Goal: Task Accomplishment & Management: Manage account settings

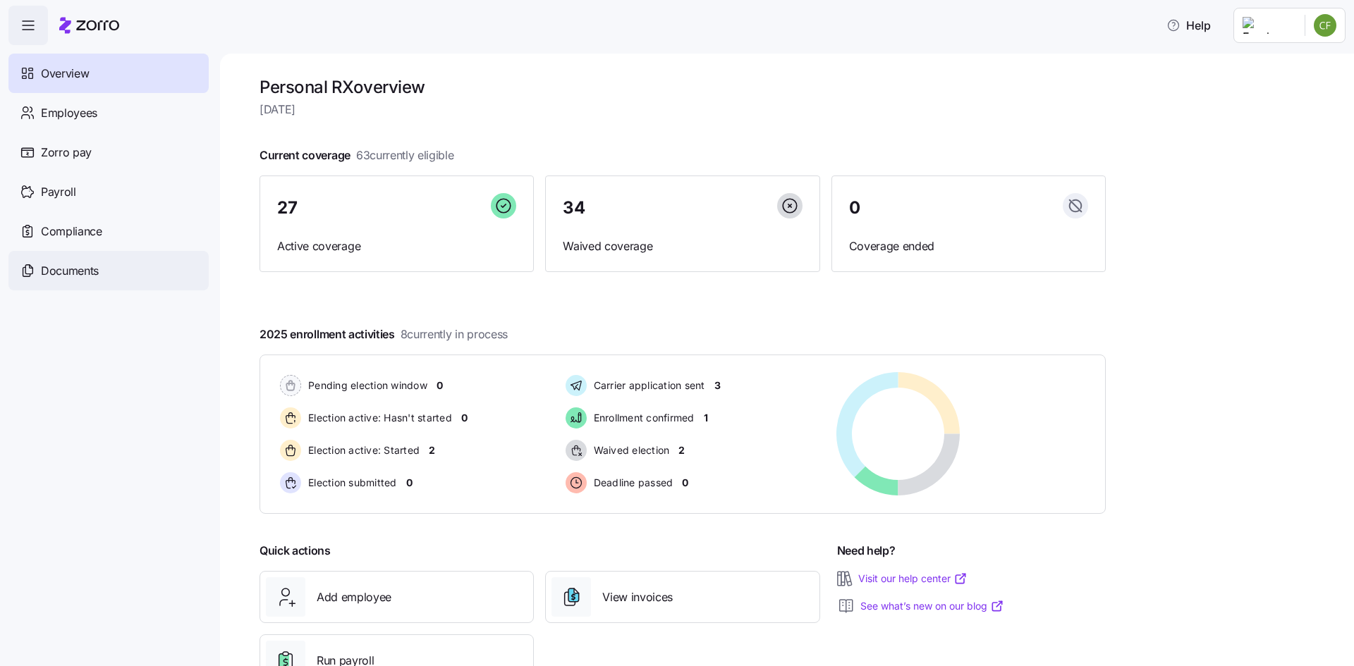
click at [75, 269] on span "Documents" at bounding box center [70, 271] width 58 height 18
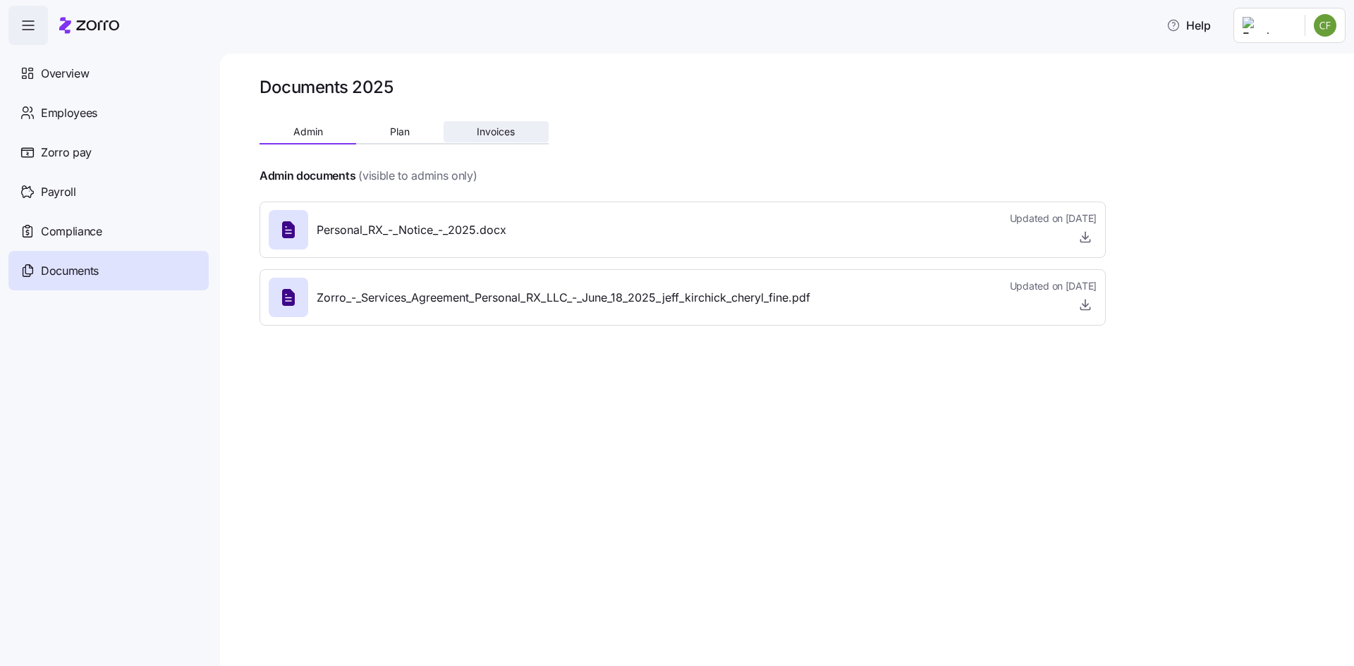
click at [482, 136] on span "Invoices" at bounding box center [496, 132] width 38 height 10
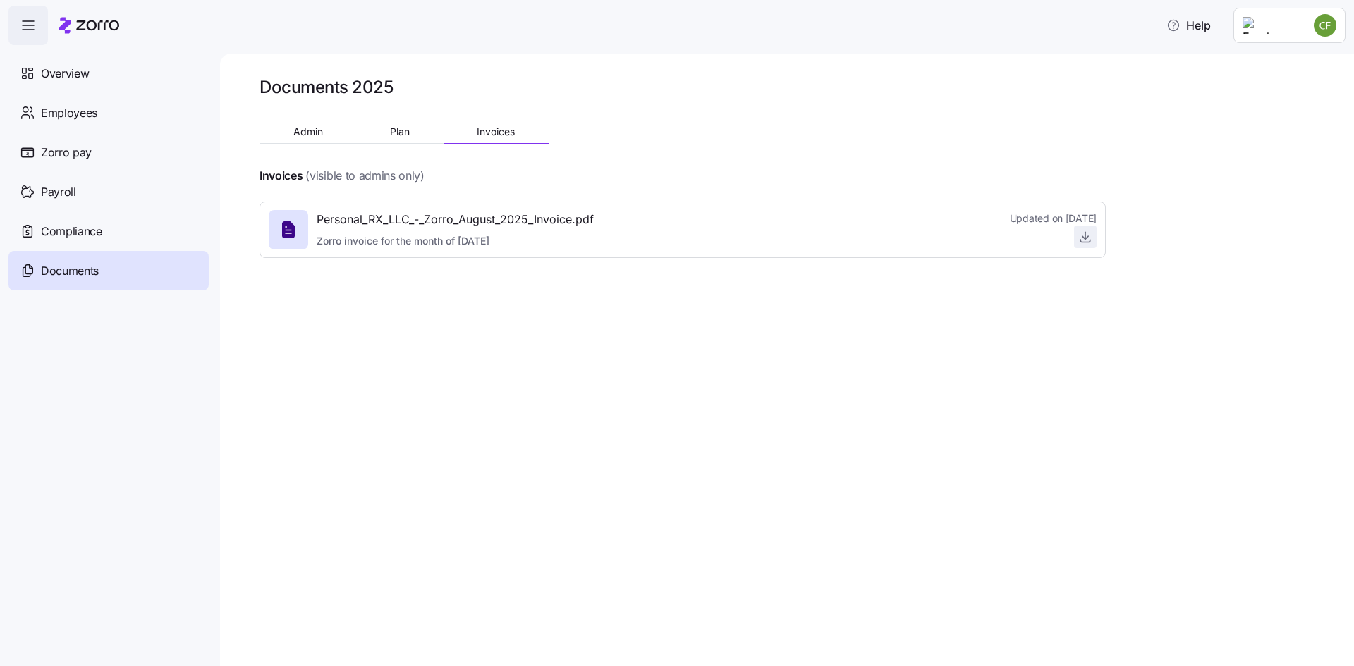
click at [1085, 238] on icon "button" at bounding box center [1085, 237] width 14 height 14
click at [73, 67] on span "Overview" at bounding box center [65, 74] width 48 height 18
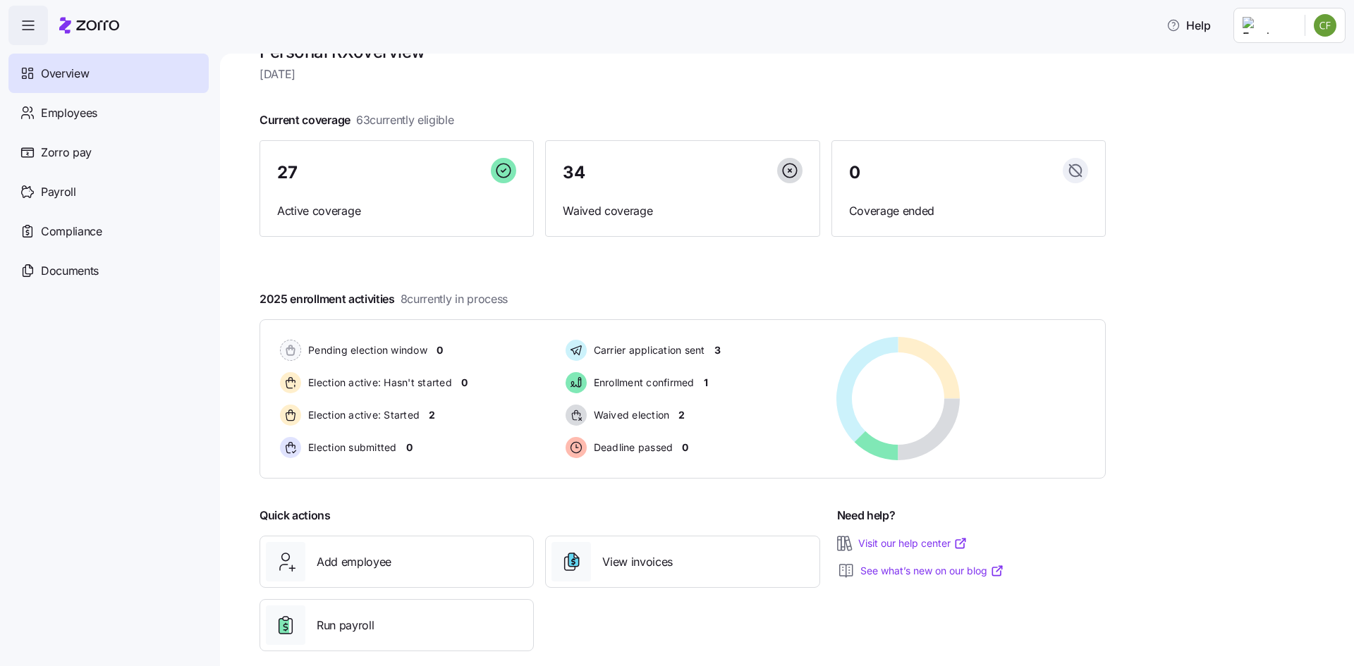
scroll to position [54, 0]
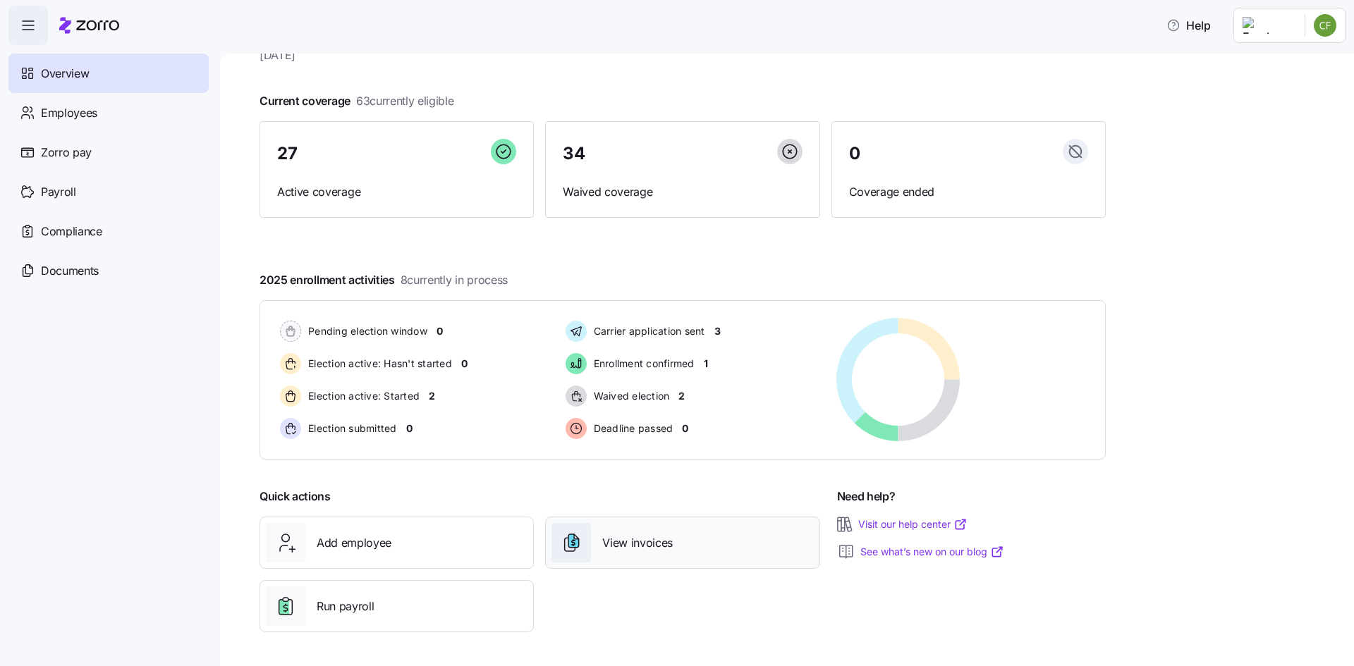
click at [621, 541] on span "View invoices" at bounding box center [637, 544] width 71 height 18
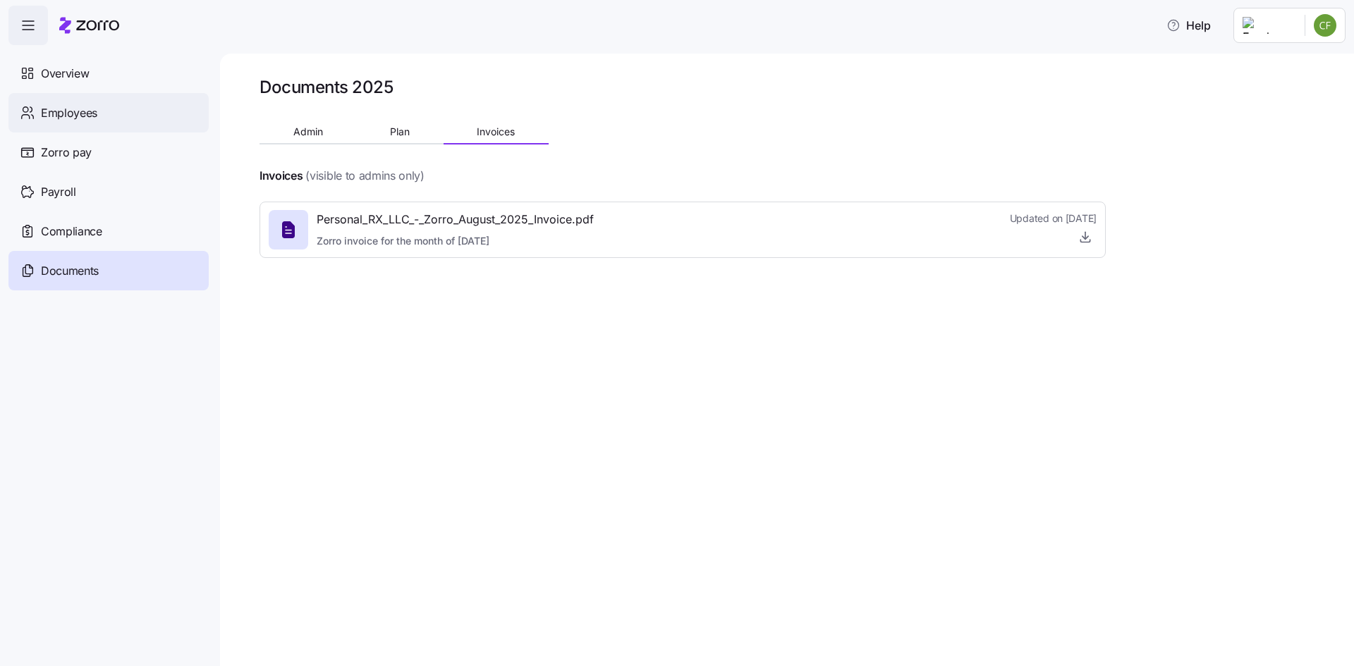
click at [96, 116] on span "Employees" at bounding box center [69, 113] width 56 height 18
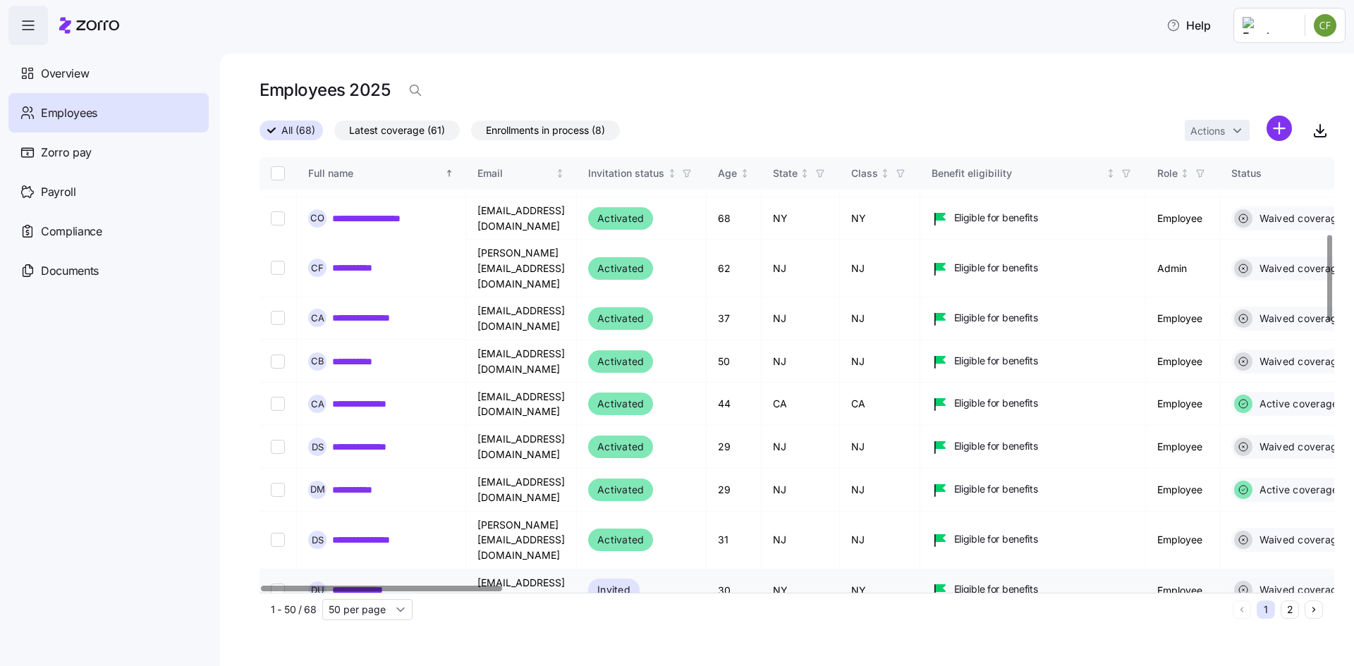
scroll to position [282, 0]
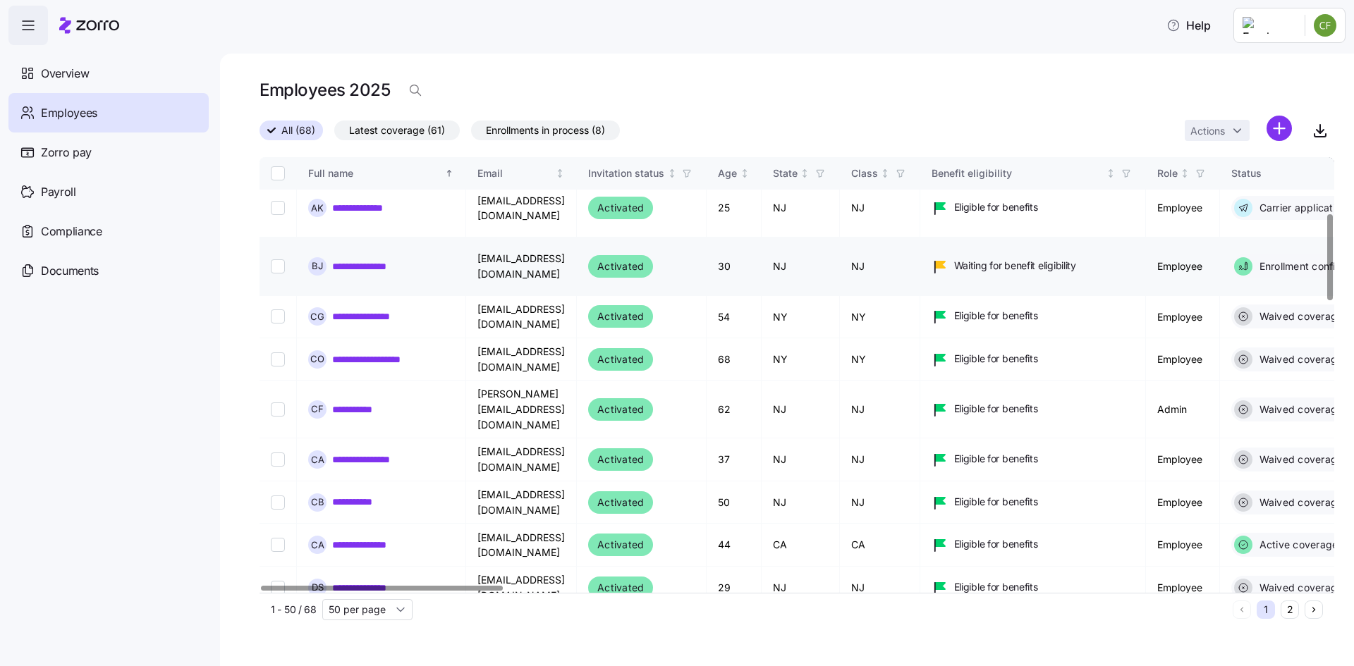
click at [362, 260] on link "**********" at bounding box center [372, 267] width 80 height 14
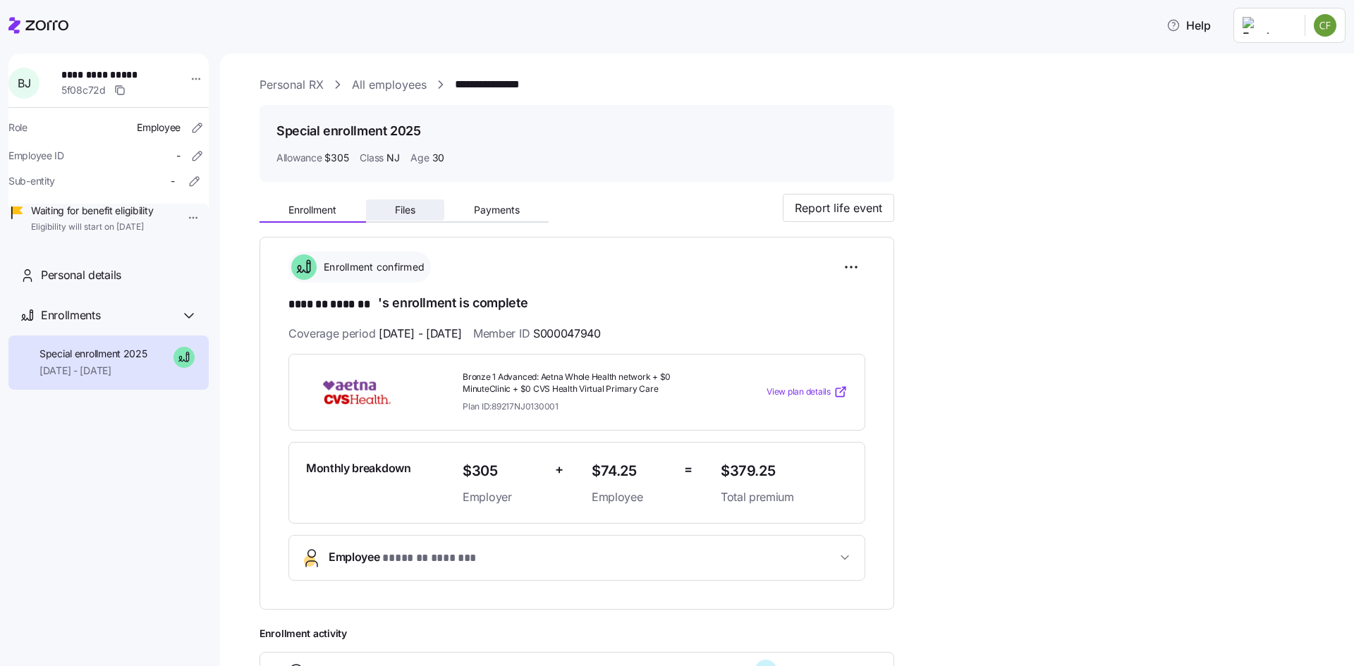
click at [418, 209] on button "Files" at bounding box center [405, 210] width 79 height 21
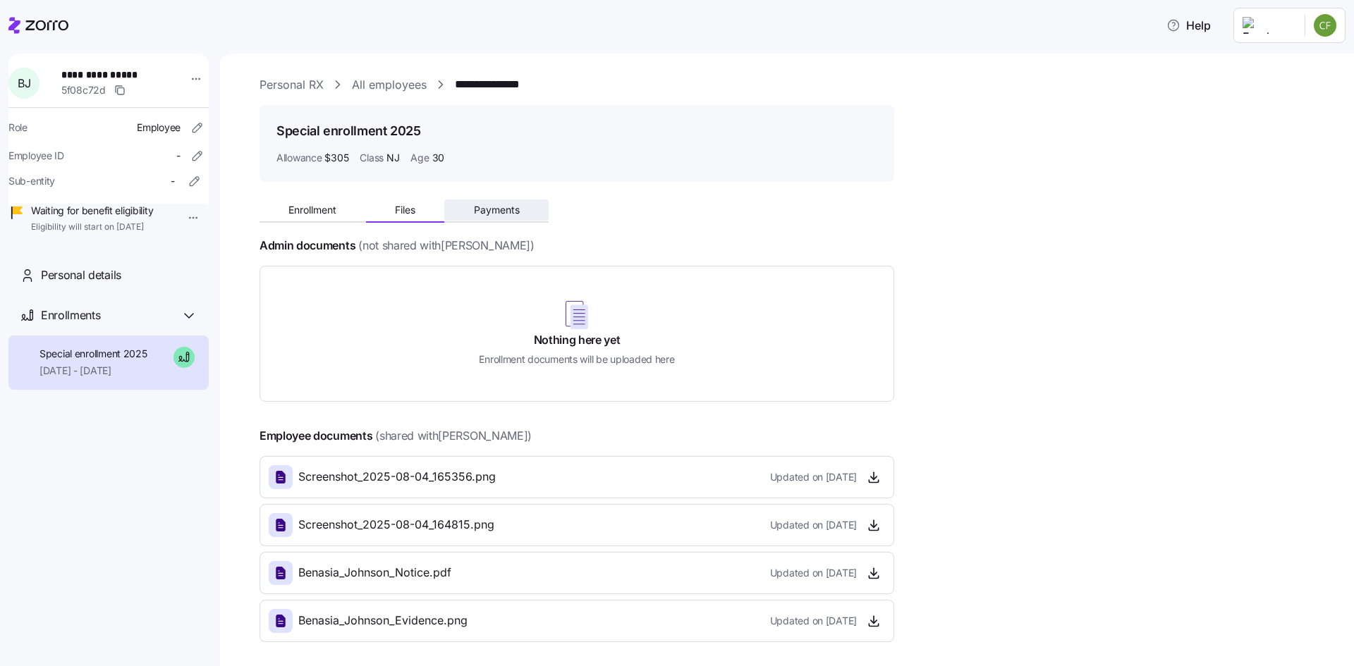
click at [503, 209] on span "Payments" at bounding box center [497, 210] width 46 height 10
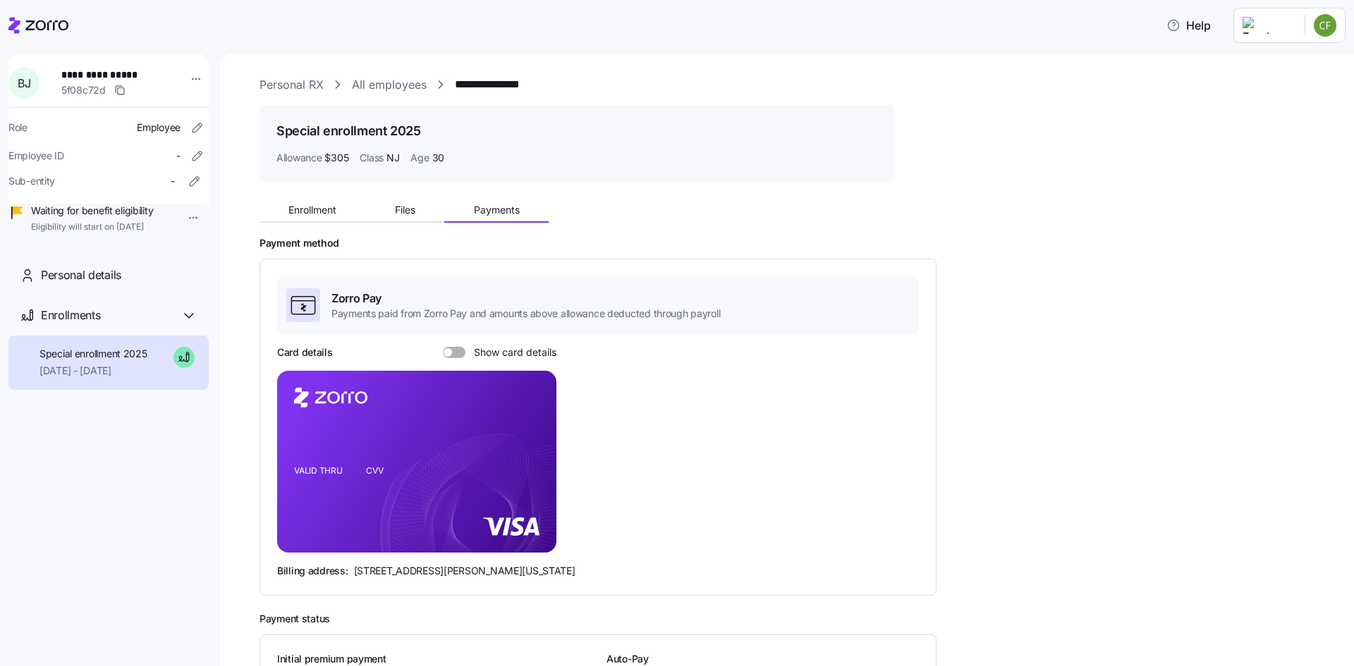
scroll to position [136, 0]
